Goal: Navigation & Orientation: Find specific page/section

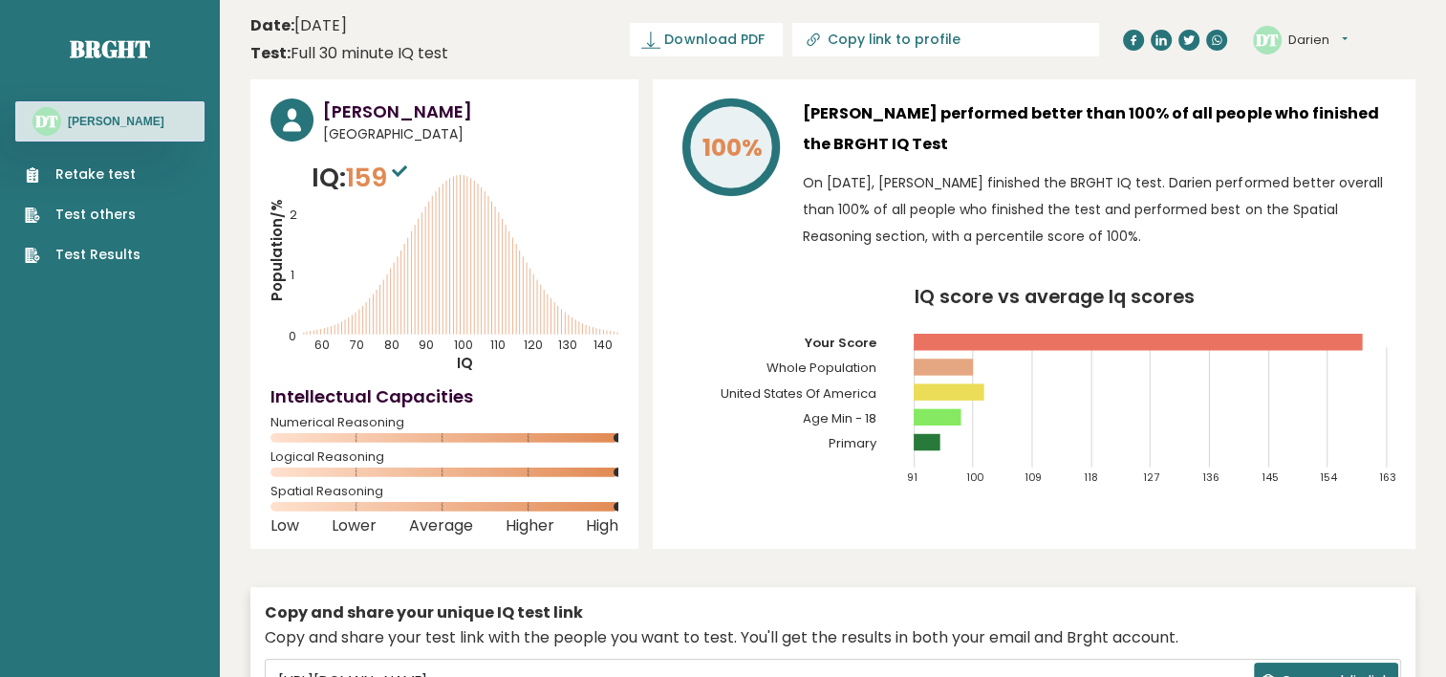
click at [926, 590] on div "Copy and share your unique IQ test link Copy and share your test link with the …" at bounding box center [832, 681] width 1165 height 188
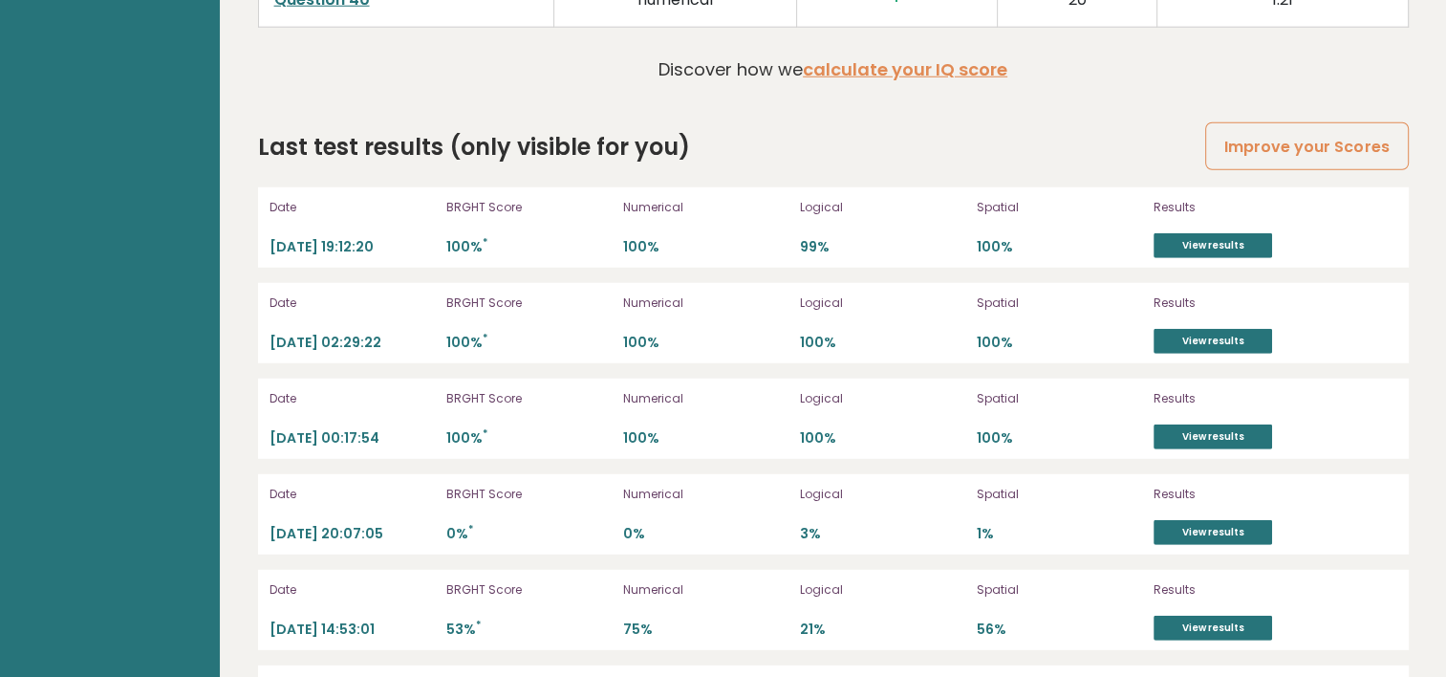
scroll to position [5280, 0]
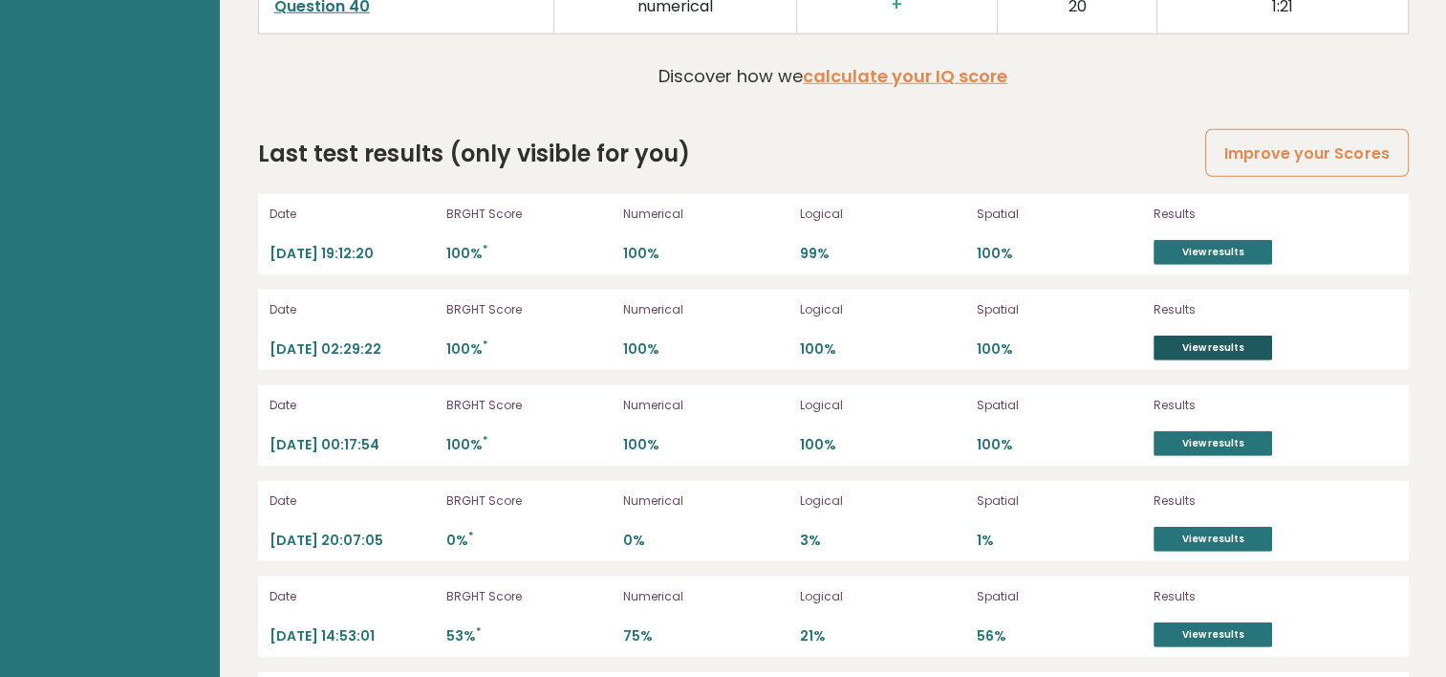
click at [1186, 347] on link "View results" at bounding box center [1213, 347] width 119 height 25
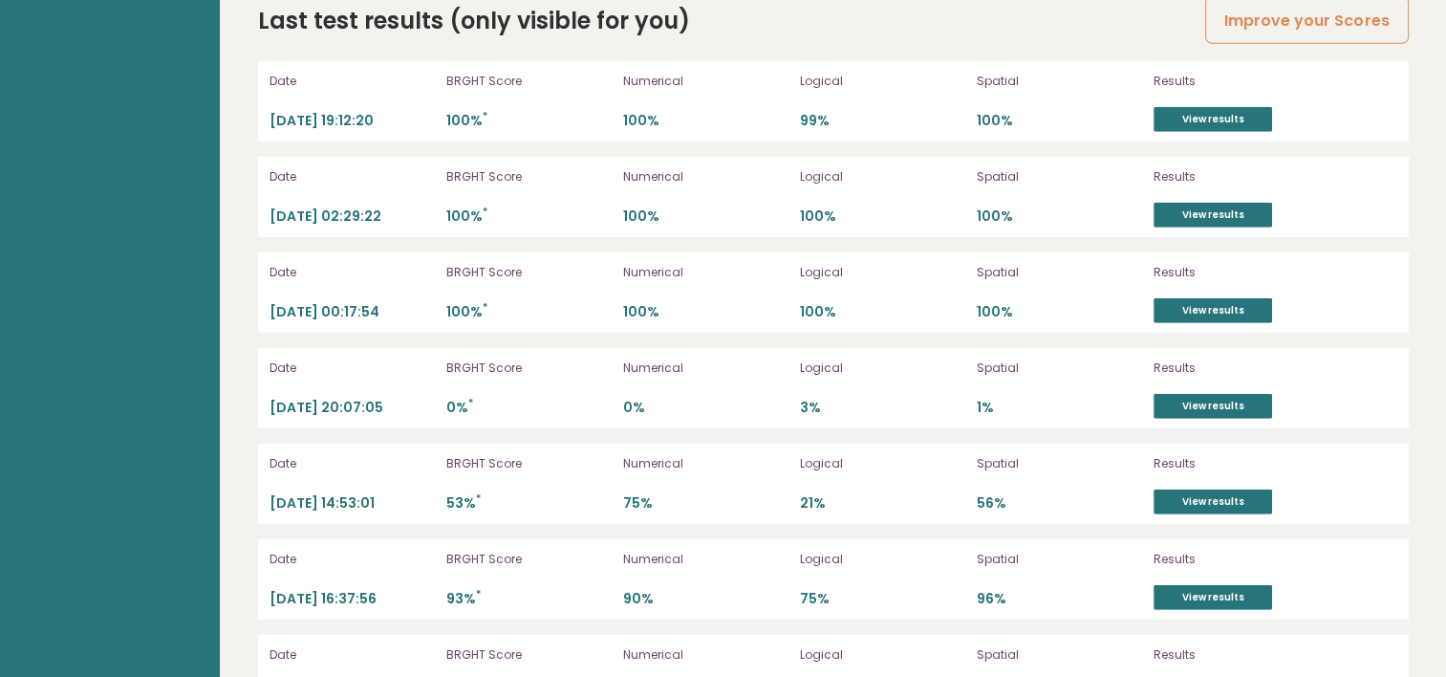
scroll to position [5412, 0]
click at [1219, 304] on link "View results" at bounding box center [1213, 311] width 119 height 25
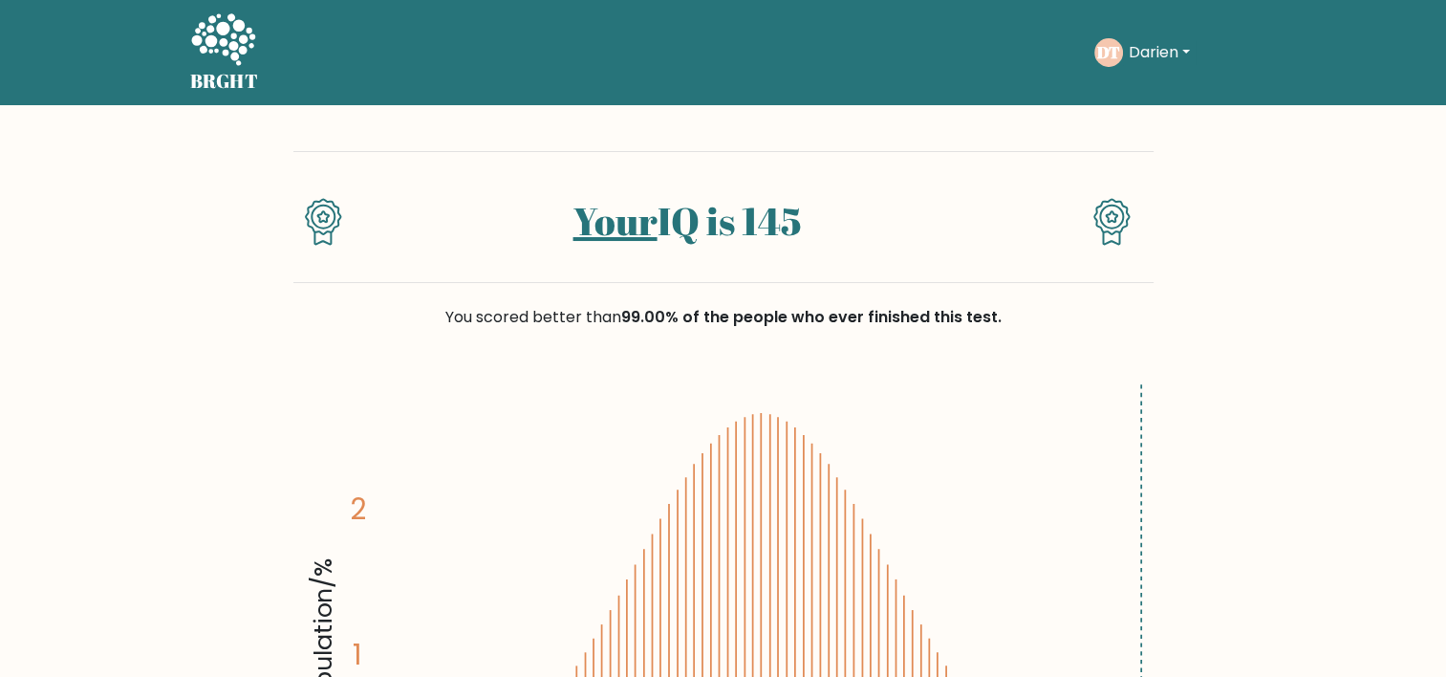
click at [1209, 22] on div "BRGHT BRGHT Take the test DT Darien Dashboard Profile Settings Logout Dashboard…" at bounding box center [724, 53] width 1090 height 90
click at [1176, 42] on button "Darien" at bounding box center [1159, 52] width 73 height 25
click at [1158, 101] on link "Dashboard" at bounding box center [1170, 92] width 151 height 31
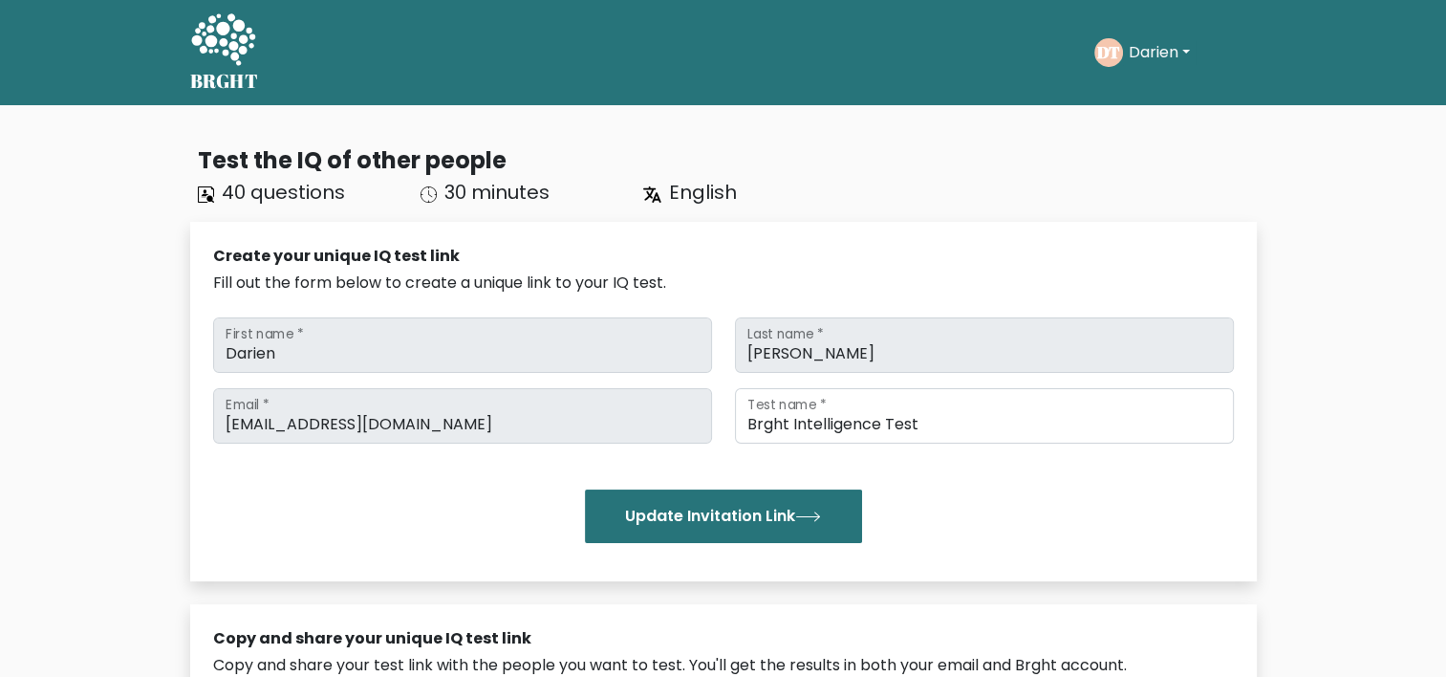
click at [1124, 54] on button "Darien" at bounding box center [1159, 52] width 73 height 25
click at [1118, 109] on link "Profile" at bounding box center [1170, 123] width 151 height 31
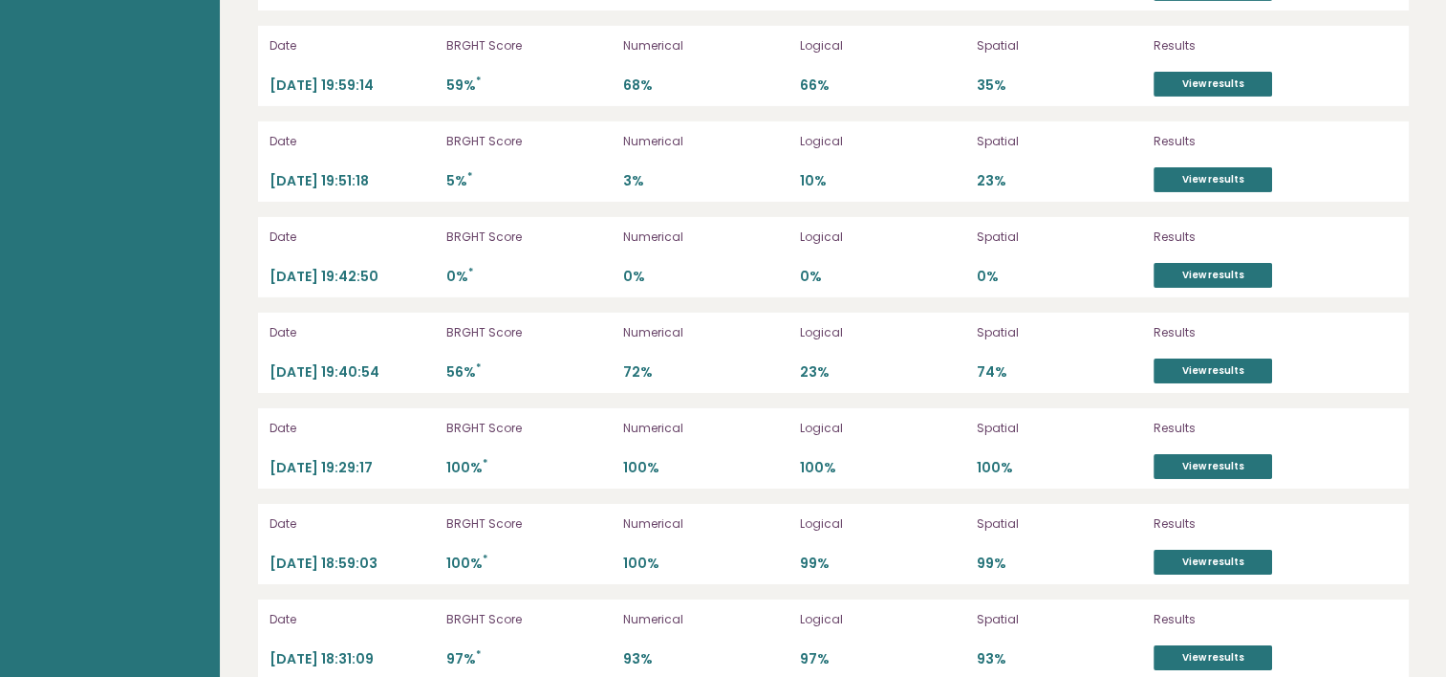
scroll to position [6595, 0]
click at [1238, 455] on link "View results" at bounding box center [1213, 466] width 119 height 25
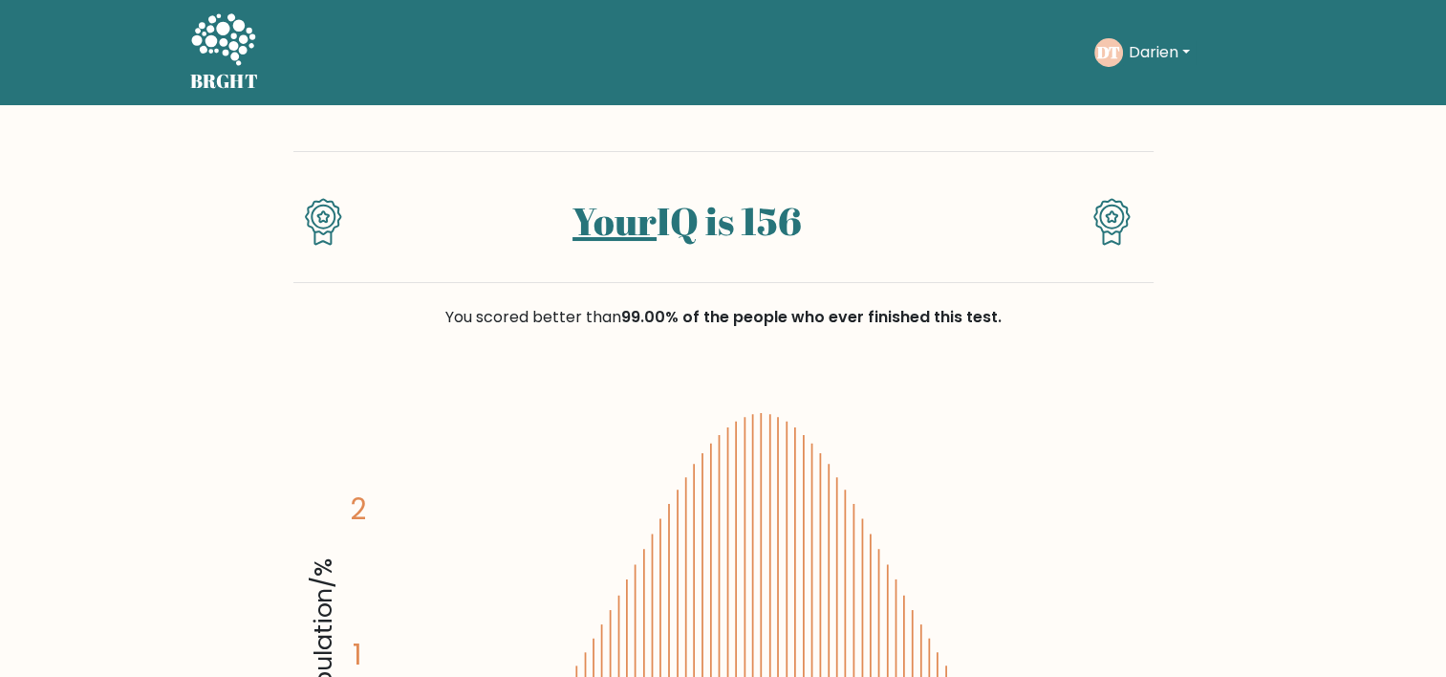
click at [1100, 50] on text "DT" at bounding box center [1108, 52] width 23 height 22
click at [1149, 55] on button "Darien" at bounding box center [1159, 52] width 73 height 25
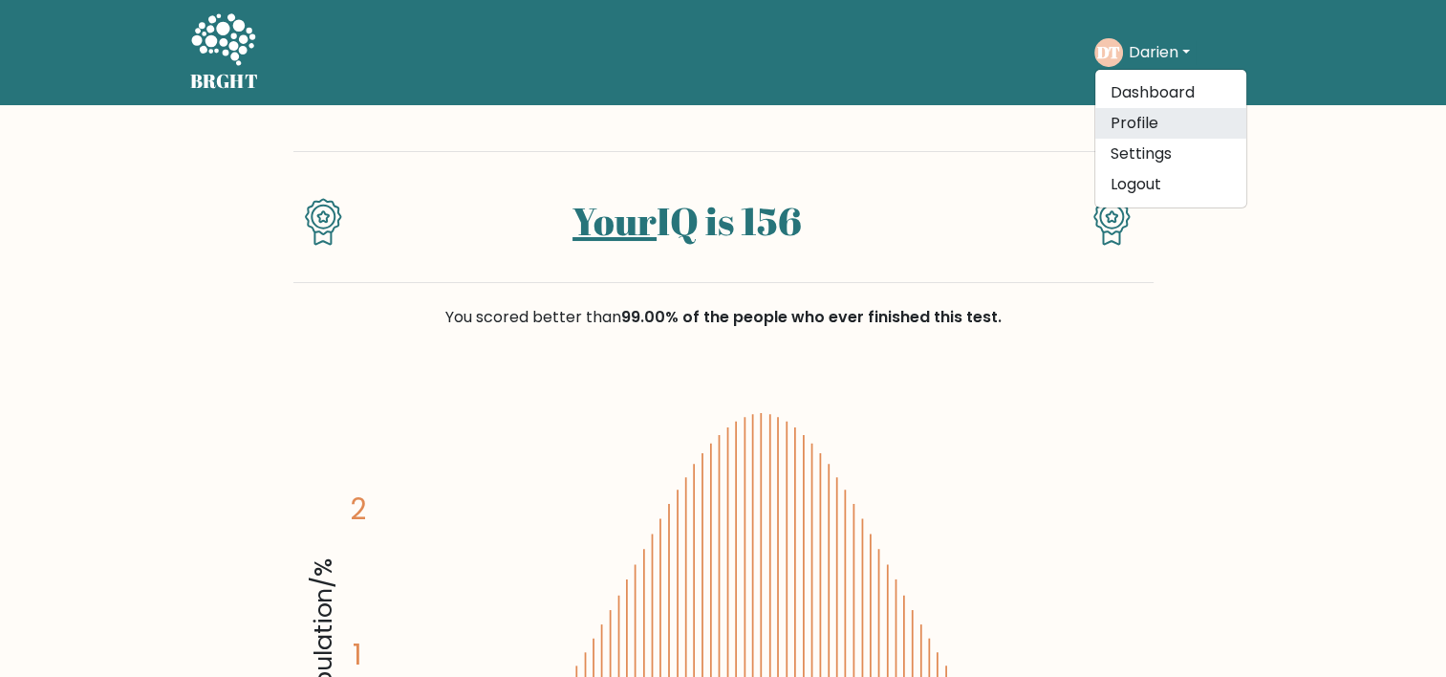
click at [1167, 126] on link "Profile" at bounding box center [1170, 123] width 151 height 31
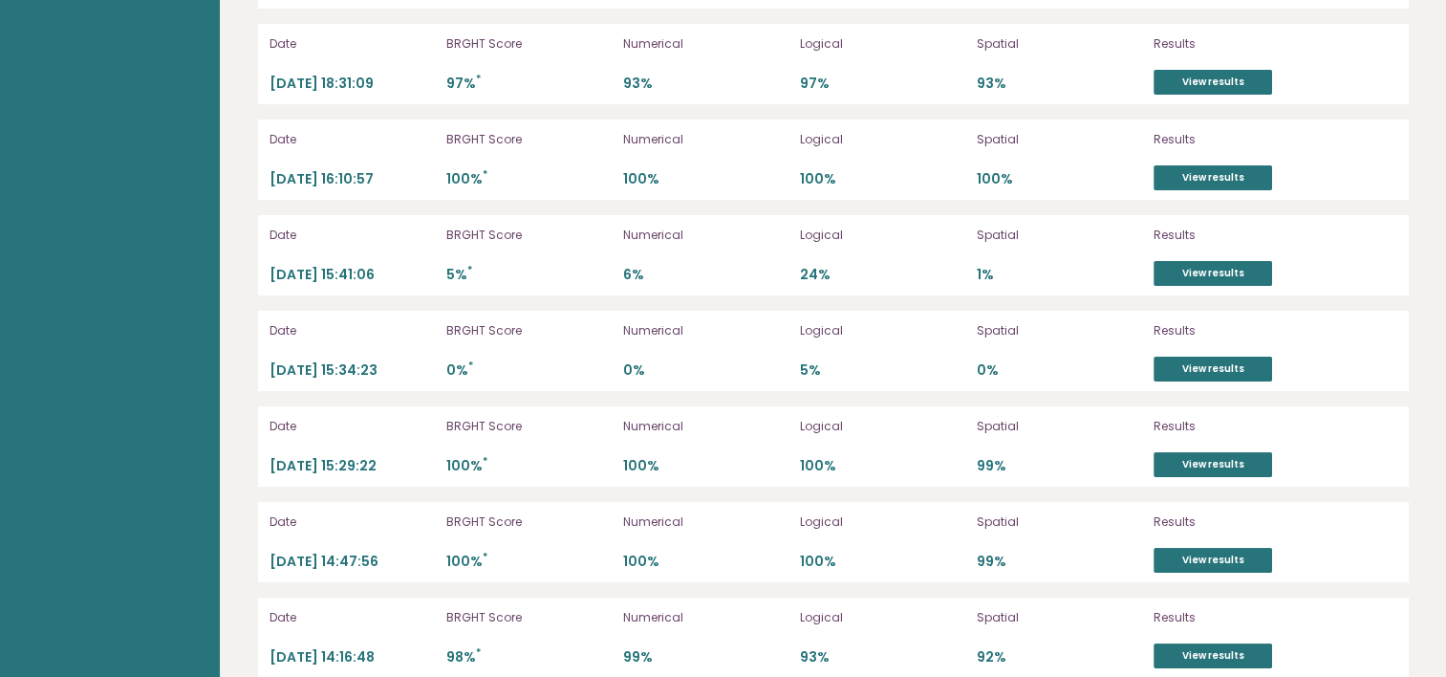
scroll to position [7191, 0]
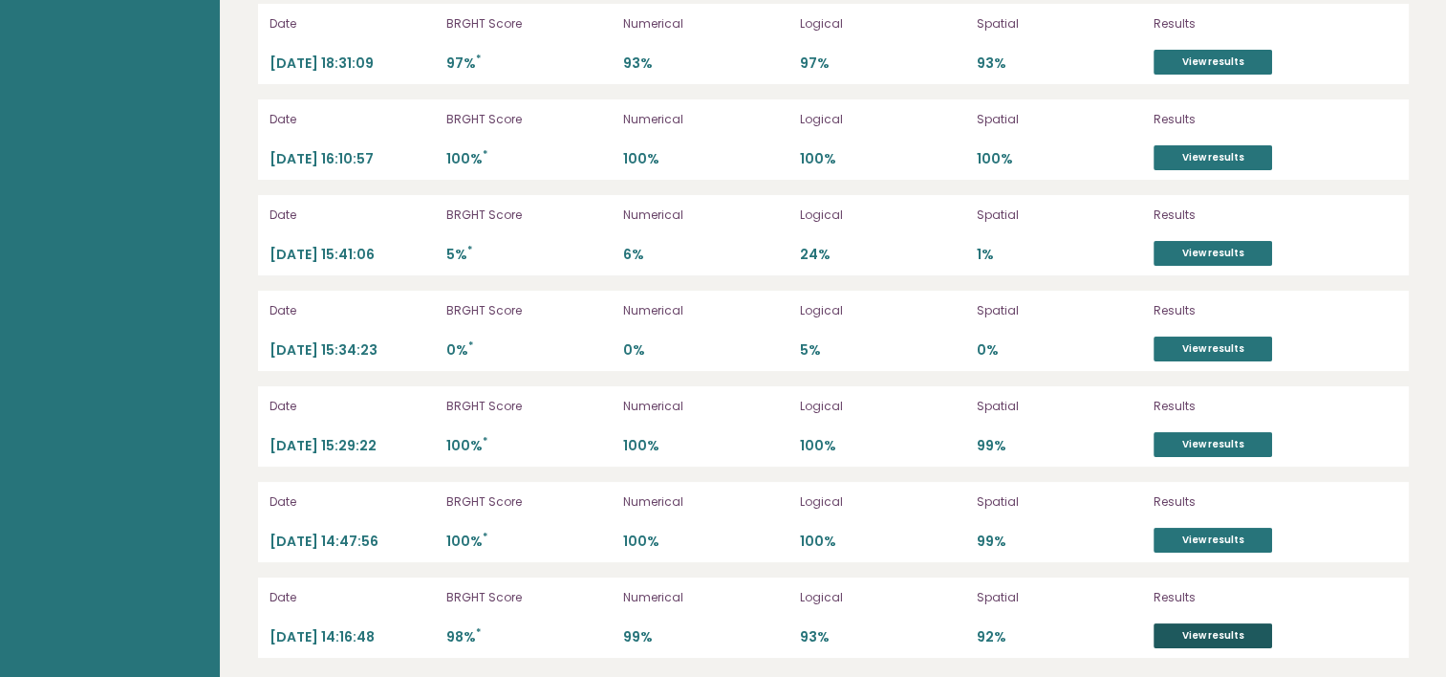
click at [1188, 627] on link "View results" at bounding box center [1213, 635] width 119 height 25
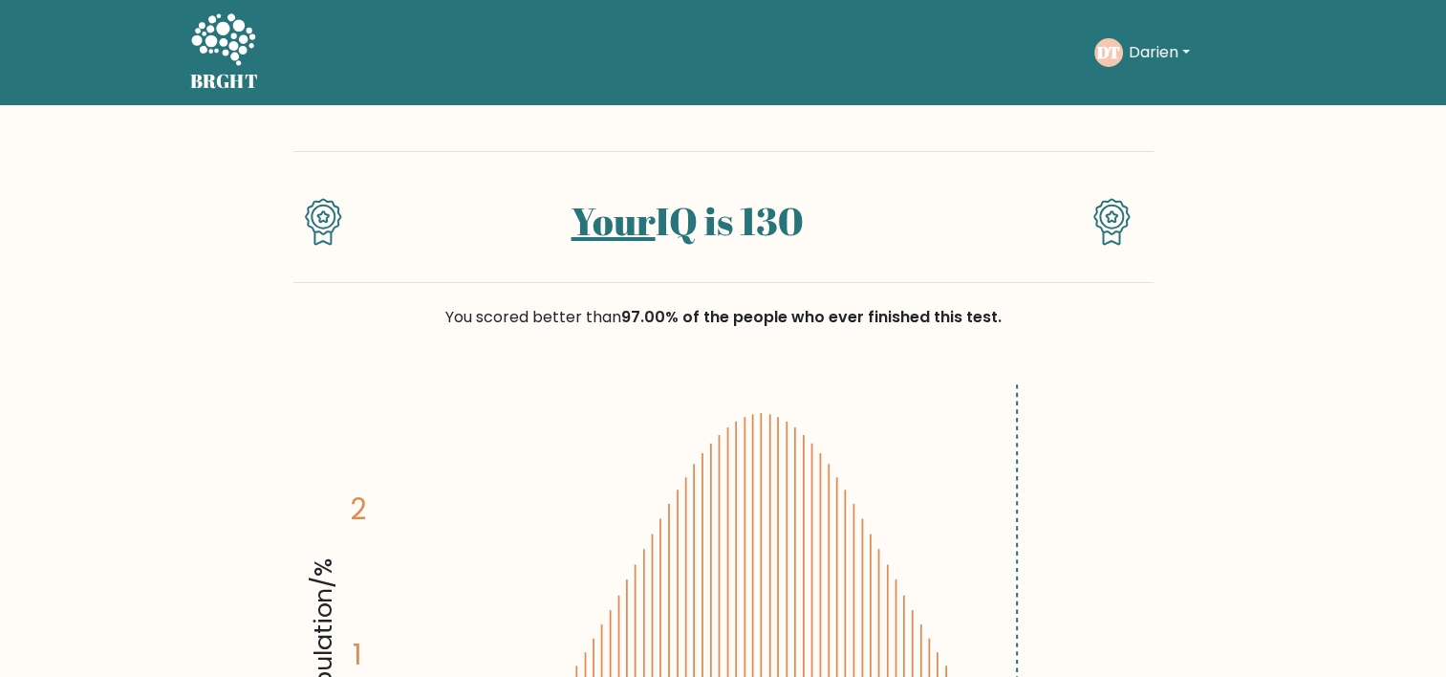
click at [1173, 47] on button "Darien" at bounding box center [1159, 52] width 73 height 25
click at [1170, 90] on link "Dashboard" at bounding box center [1170, 92] width 151 height 31
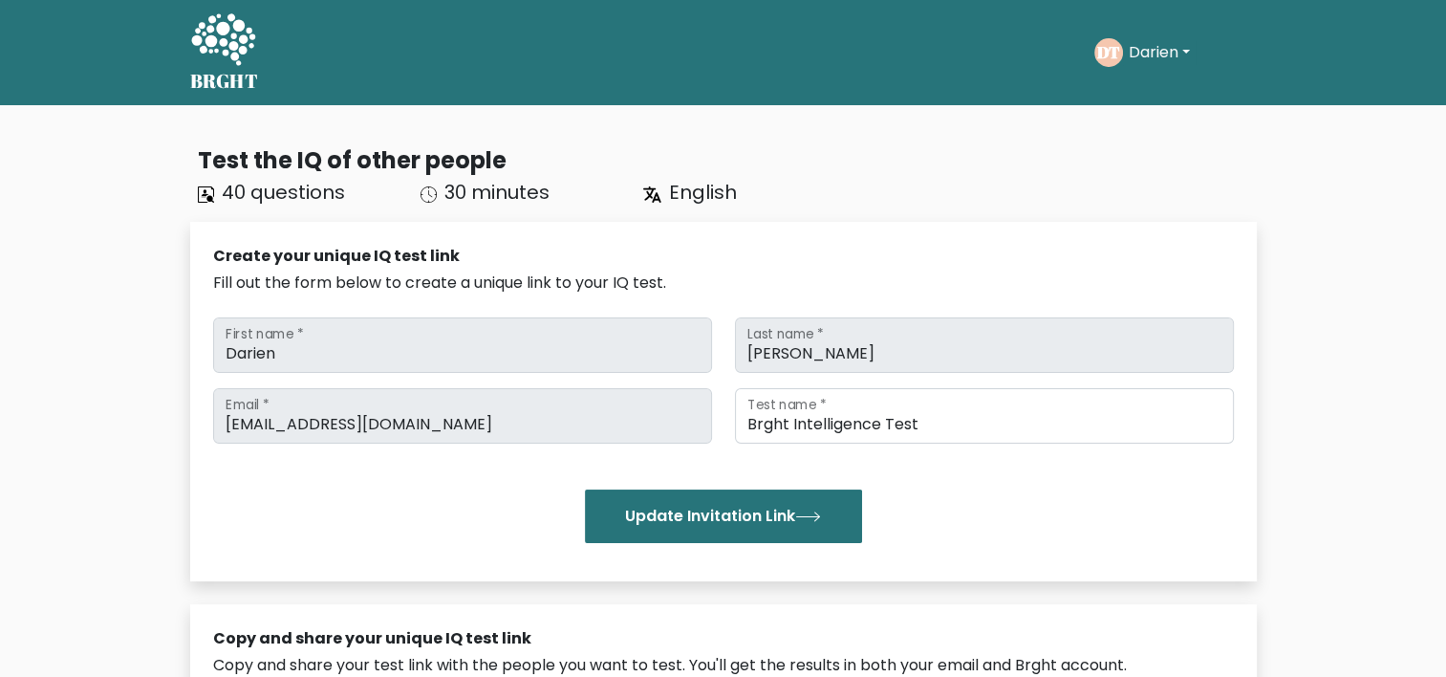
click at [1150, 72] on div "DT Darien Dashboard Profile Settings Logout" at bounding box center [1175, 53] width 162 height 44
click at [1124, 41] on button "Darien" at bounding box center [1159, 52] width 73 height 25
click at [1146, 115] on link "Profile" at bounding box center [1170, 123] width 151 height 31
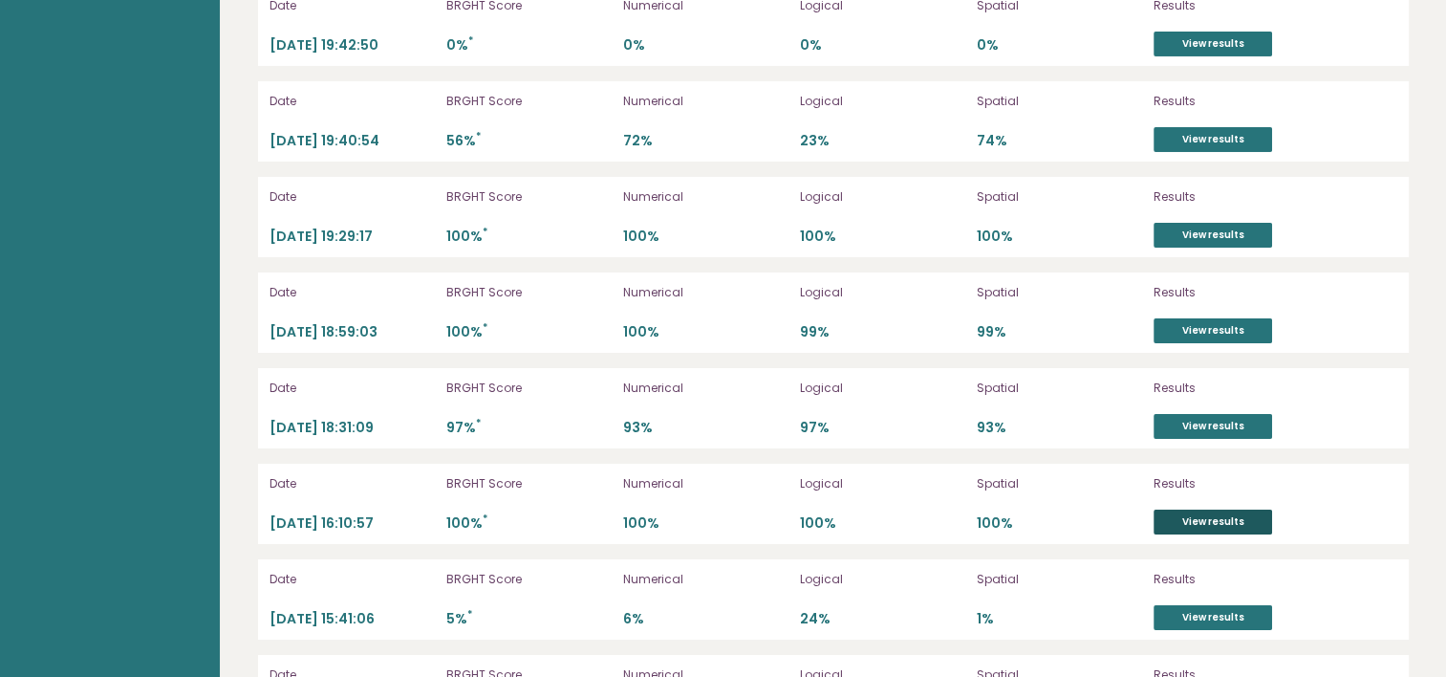
scroll to position [6826, 0]
click at [1216, 235] on link "View results" at bounding box center [1213, 236] width 119 height 25
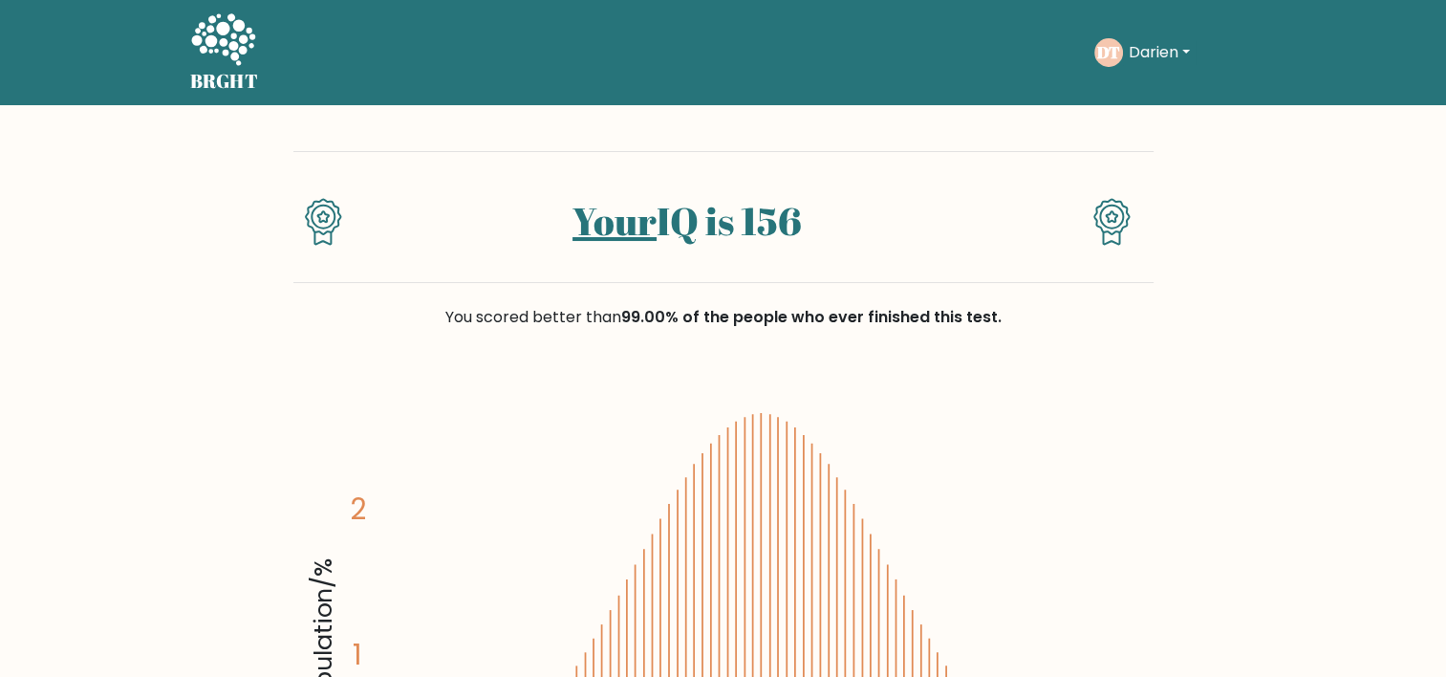
click at [1178, 50] on button "Darien" at bounding box center [1159, 52] width 73 height 25
click at [1178, 80] on link "Dashboard" at bounding box center [1170, 92] width 151 height 31
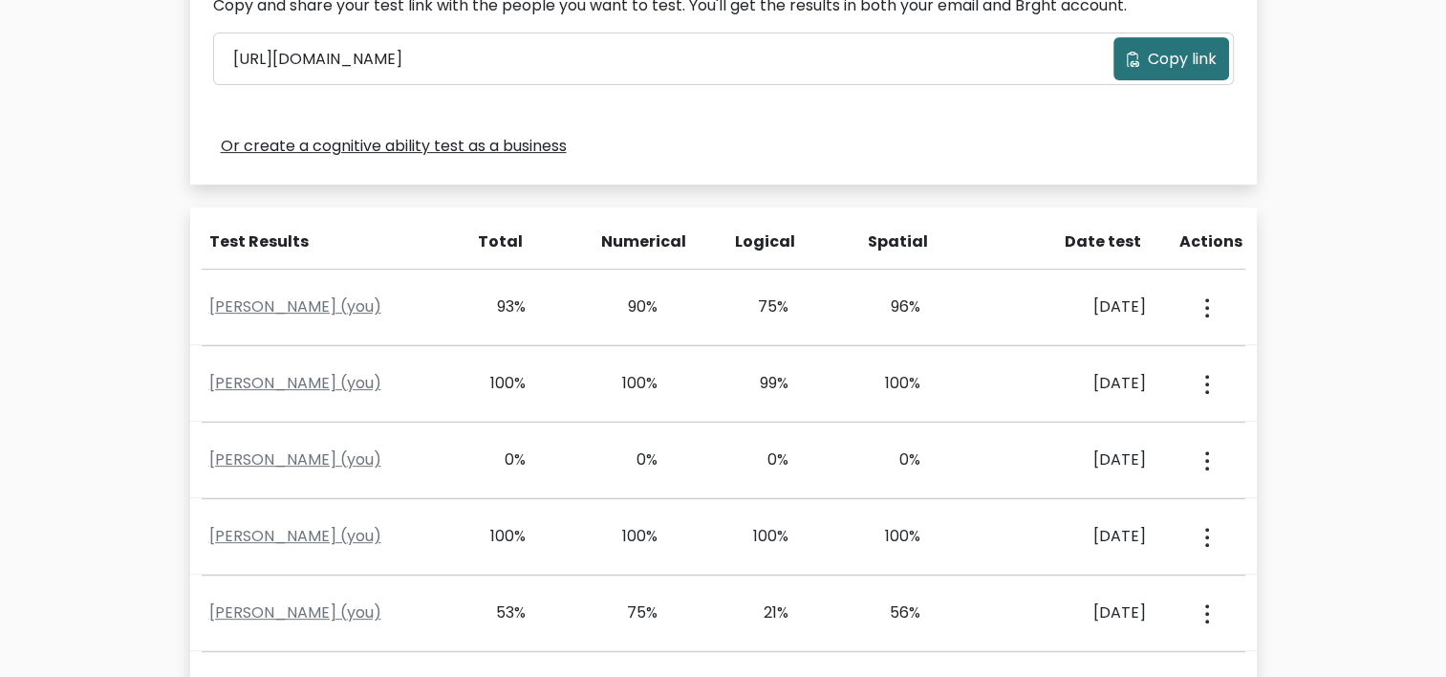
scroll to position [728, 0]
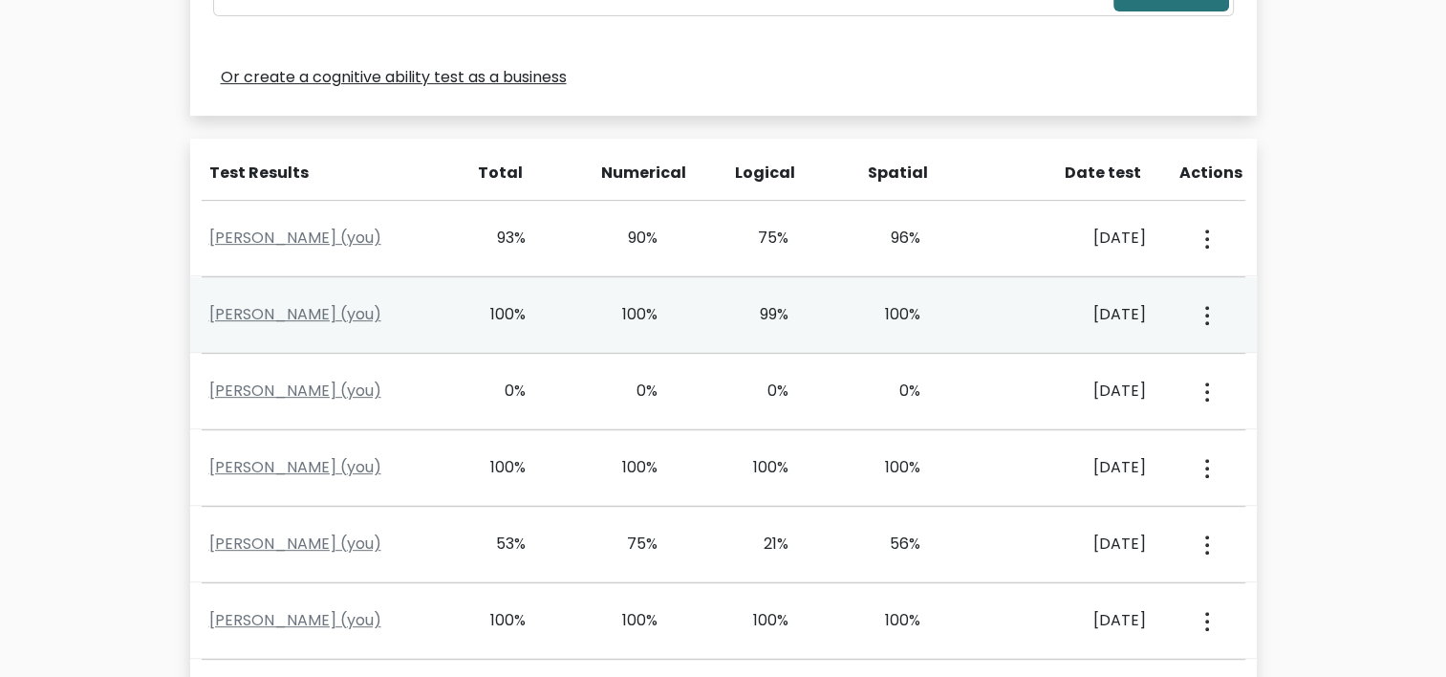
click at [1200, 319] on button "button" at bounding box center [1205, 314] width 15 height 59
click at [1228, 362] on link "View Profile" at bounding box center [1273, 370] width 151 height 31
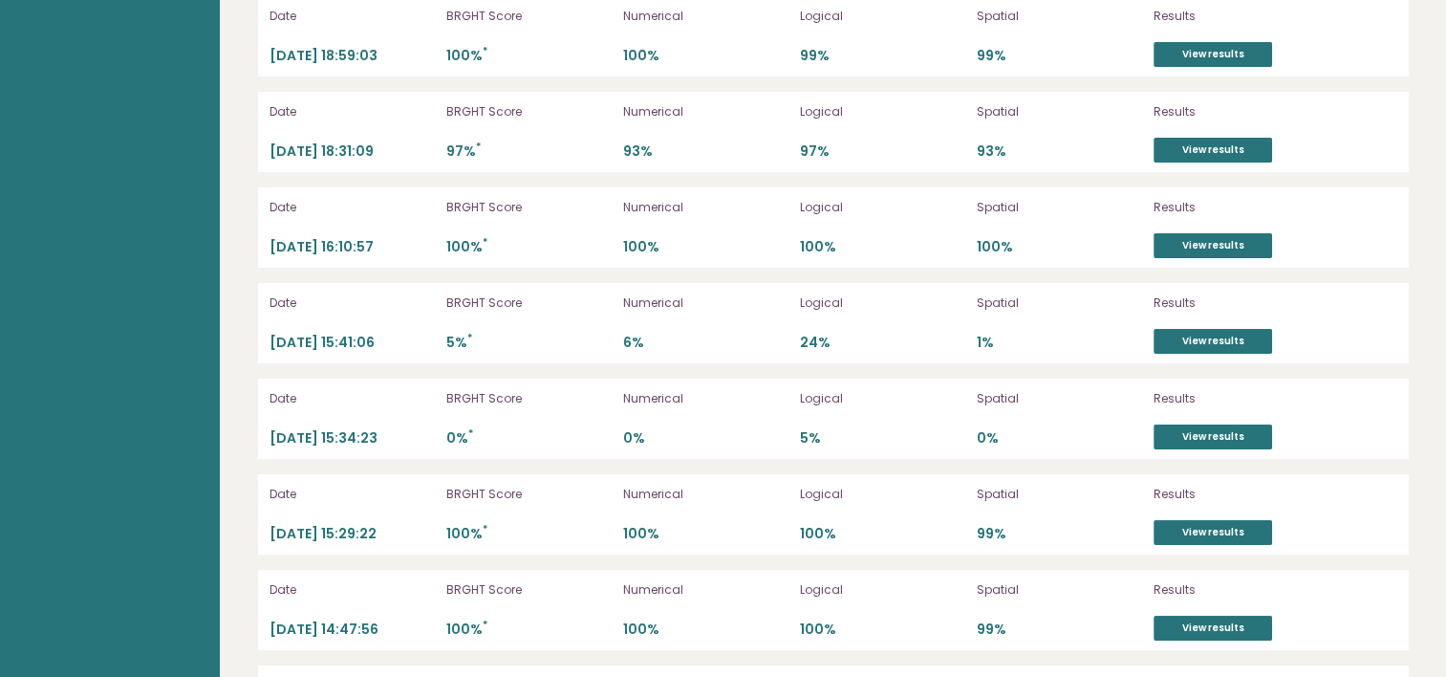
scroll to position [7191, 0]
